Goal: Task Accomplishment & Management: Manage account settings

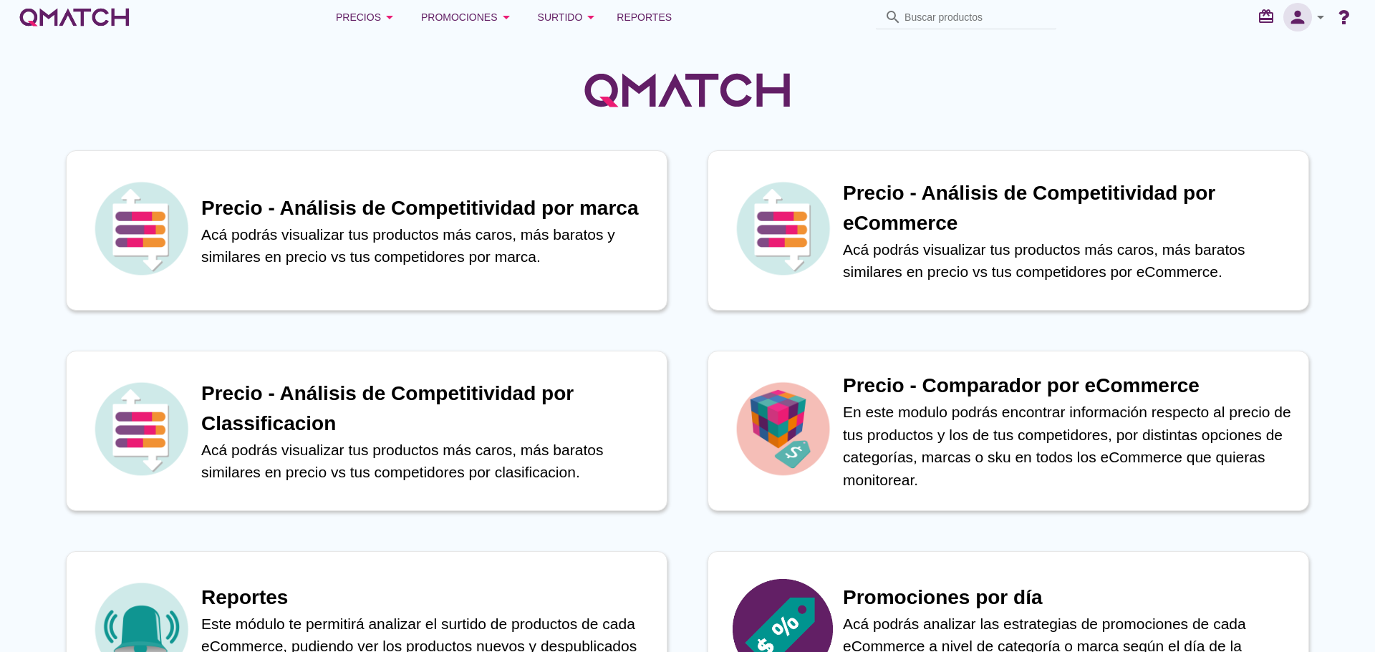
click at [1311, 22] on icon "person" at bounding box center [1297, 17] width 29 height 20
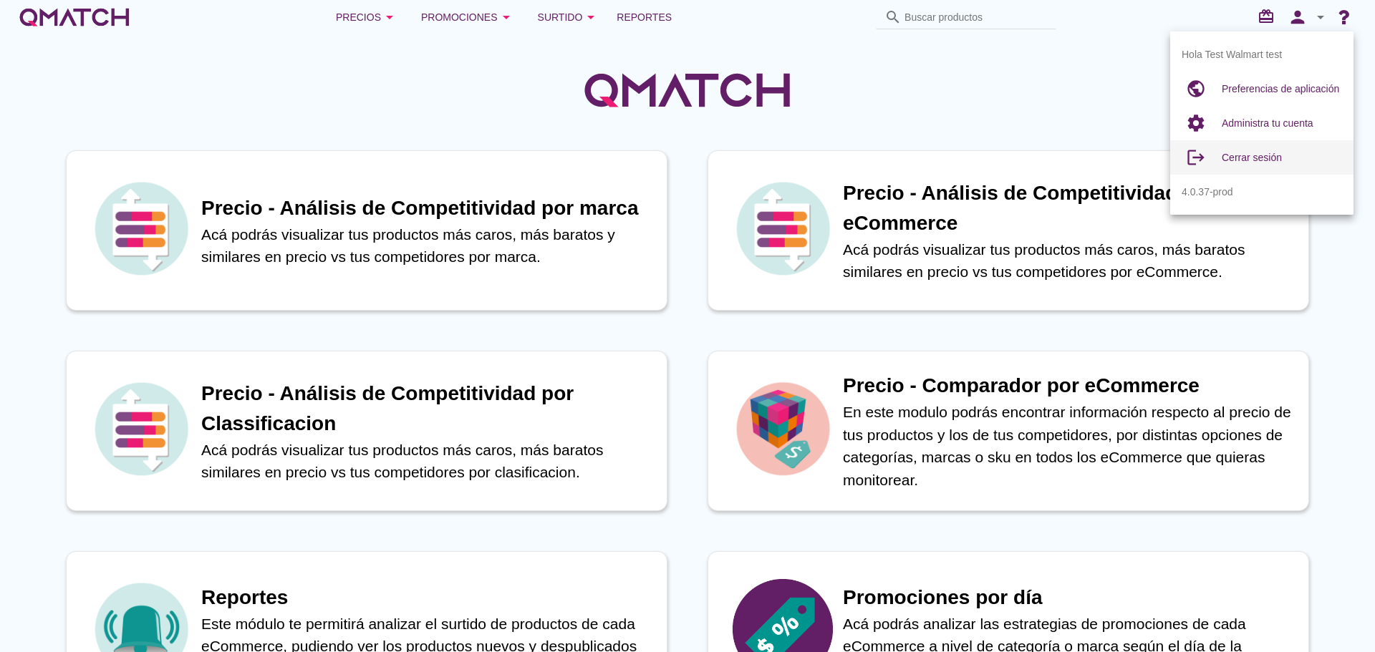
click at [1265, 160] on span "Cerrar sesión" at bounding box center [1252, 157] width 60 height 11
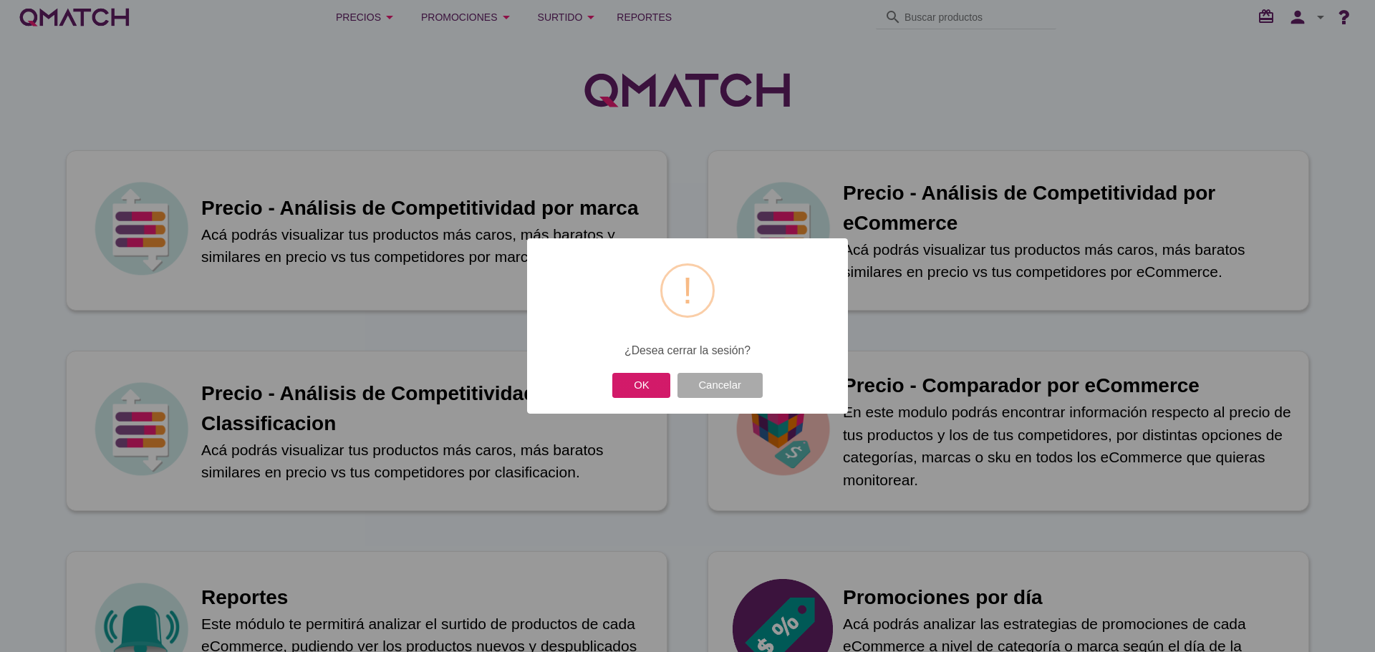
click at [647, 389] on button "OK" at bounding box center [641, 385] width 58 height 25
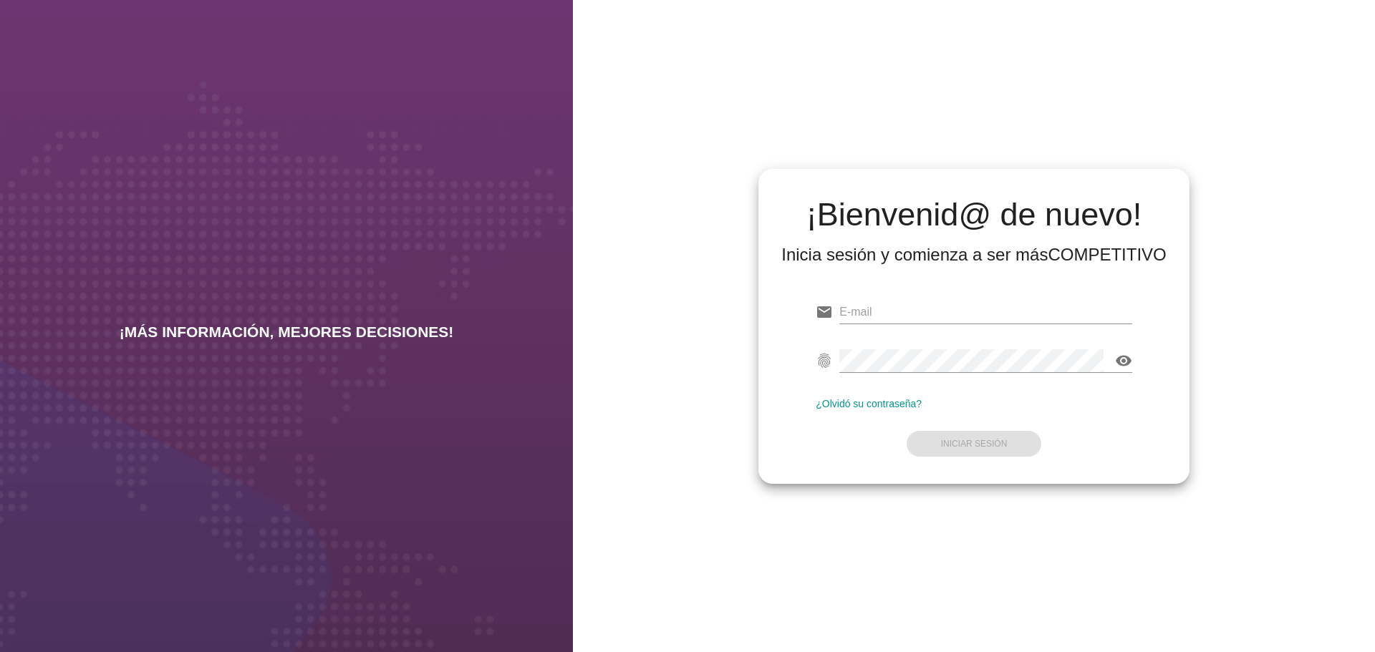
type input "[EMAIL_ADDRESS][DOMAIN_NAME]"
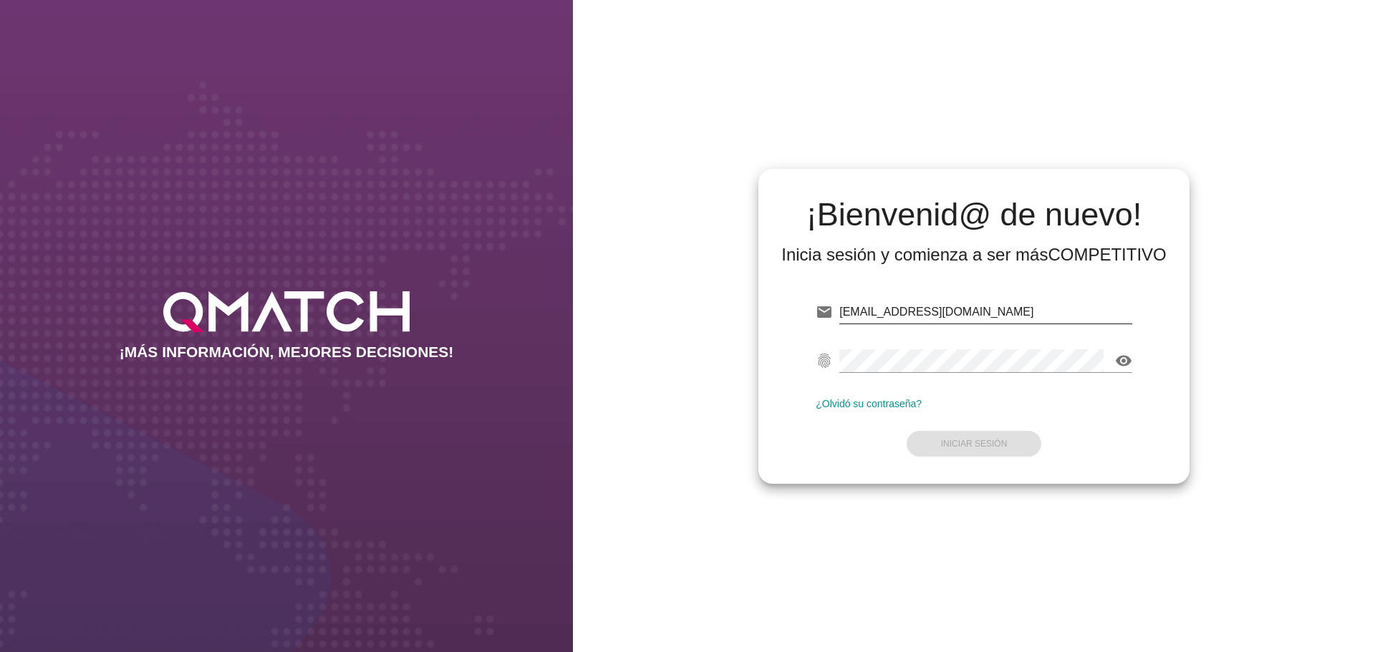
click at [1073, 323] on div "[EMAIL_ADDRESS][DOMAIN_NAME]" at bounding box center [985, 312] width 293 height 23
drag, startPoint x: 1073, startPoint y: 323, endPoint x: 662, endPoint y: 309, distance: 410.6
click at [665, 310] on div "¡Bienvenid@ de nuevo! Inicia sesión y comienza a ser más COMPETITIVO email [EMA…" at bounding box center [974, 326] width 802 height 652
click at [1002, 314] on input "[EMAIL_ADDRESS][DOMAIN_NAME]" at bounding box center [985, 312] width 293 height 23
type input "[EMAIL_ADDRESS][DOMAIN_NAME]"
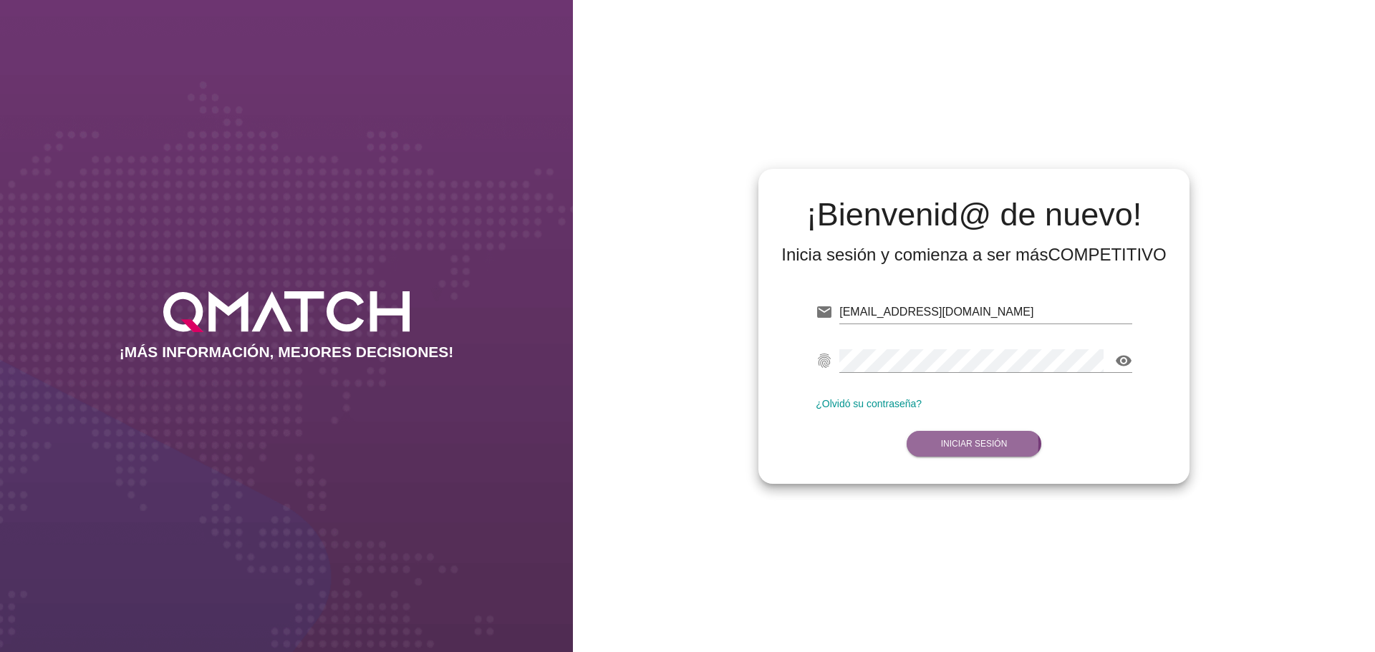
click at [980, 440] on strong "Iniciar Sesión" at bounding box center [974, 444] width 67 height 10
